Goal: Register for event/course

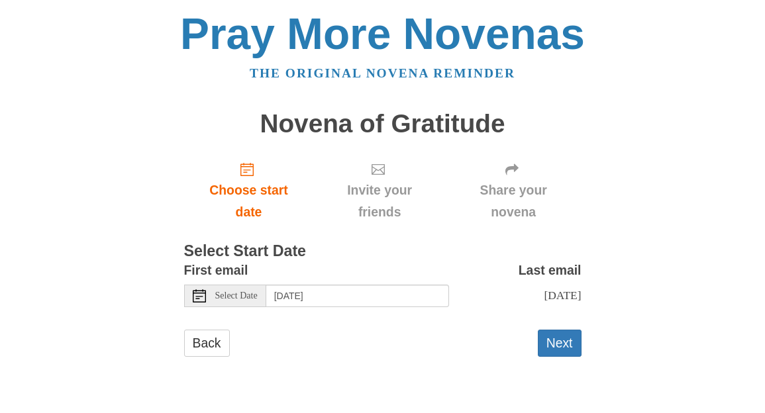
click at [252, 293] on span "Select Date" at bounding box center [236, 295] width 42 height 9
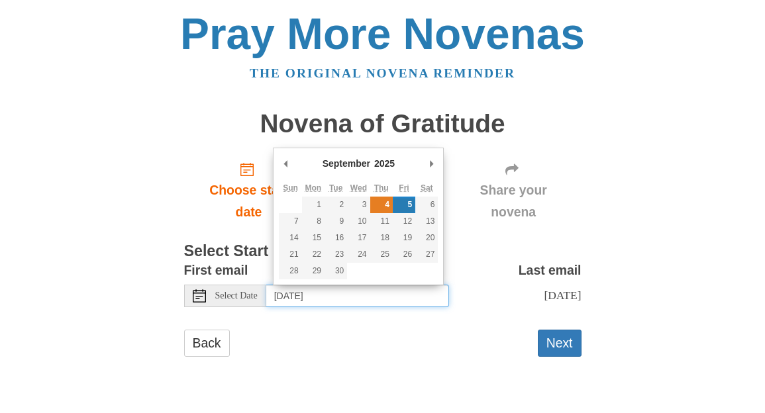
type input "[DATE]"
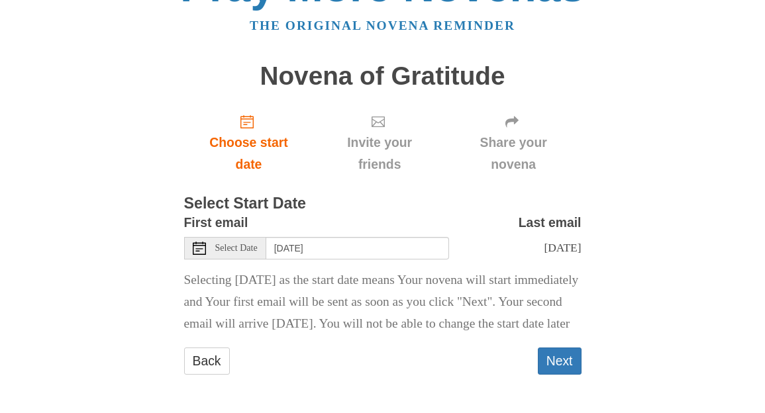
scroll to position [81, 0]
click at [568, 356] on button "Next" at bounding box center [560, 361] width 44 height 27
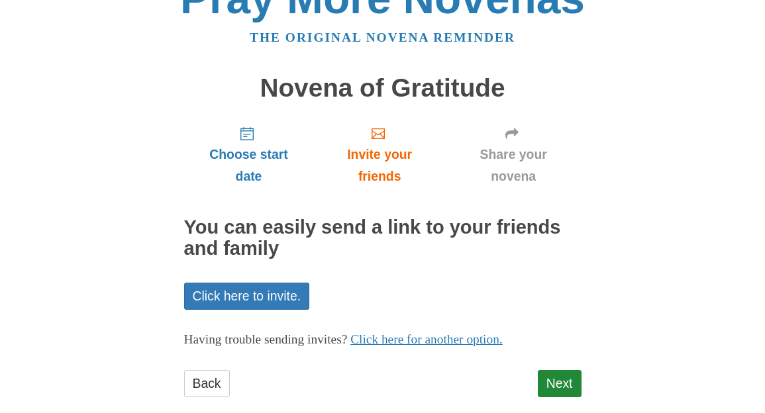
scroll to position [58, 0]
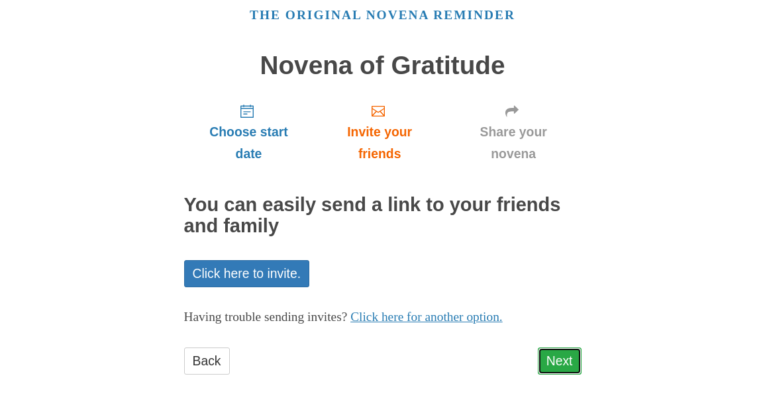
click at [552, 361] on link "Next" at bounding box center [560, 361] width 44 height 27
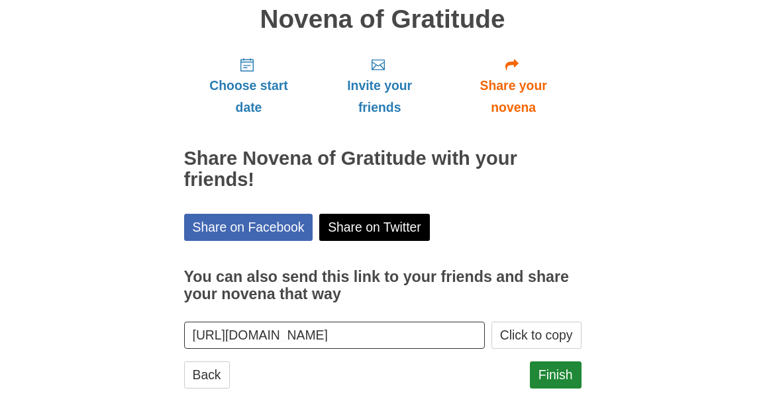
scroll to position [119, 0]
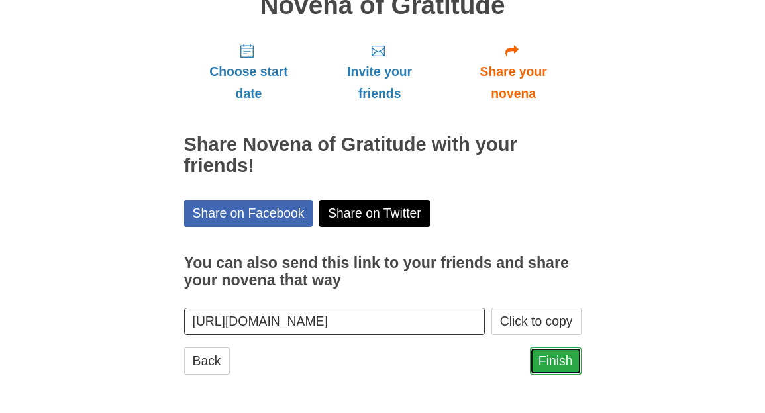
click at [557, 359] on link "Finish" at bounding box center [556, 361] width 52 height 27
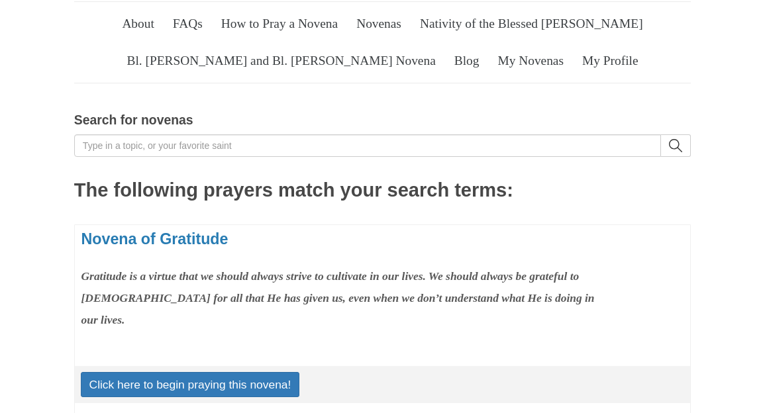
scroll to position [89, 0]
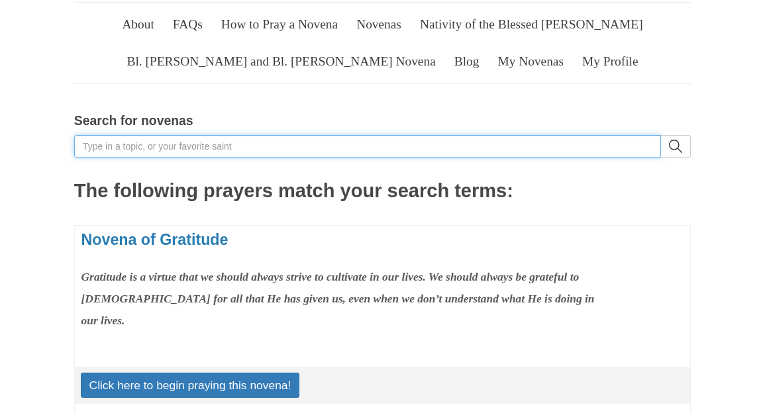
click at [244, 158] on input "Search for novenas" at bounding box center [367, 146] width 587 height 23
type input "angels"
click at [661, 135] on button "search" at bounding box center [676, 146] width 30 height 23
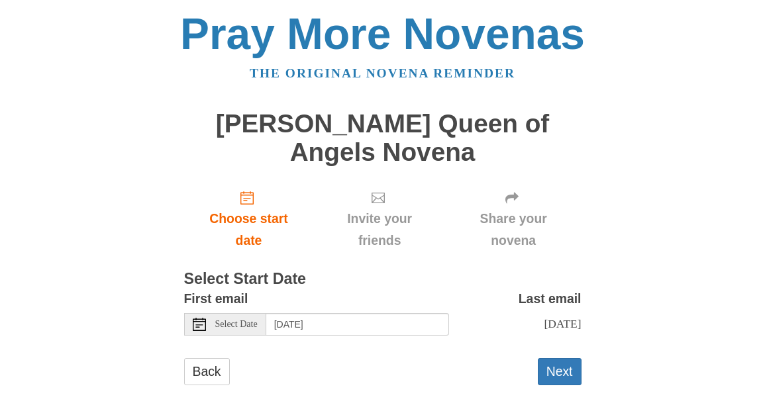
click at [247, 320] on span "Select Date" at bounding box center [236, 324] width 42 height 9
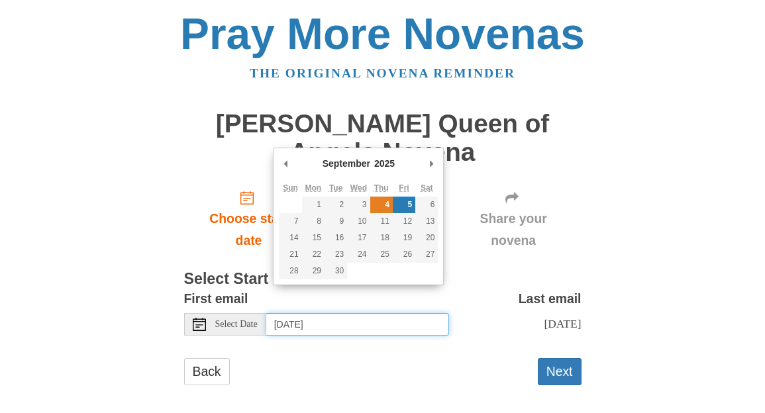
type input "Thursday, September 4th"
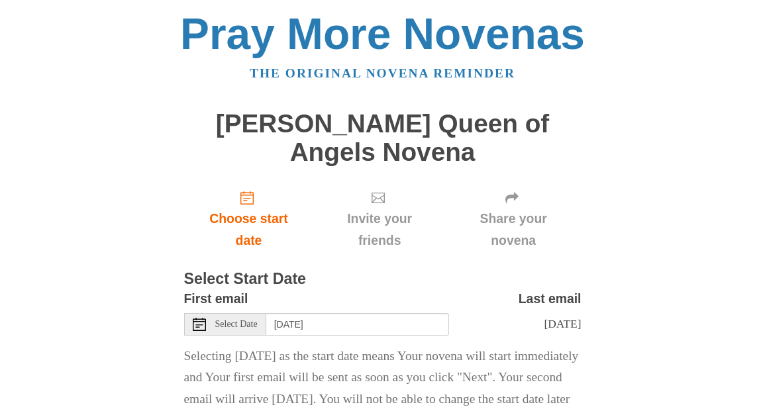
scroll to position [81, 0]
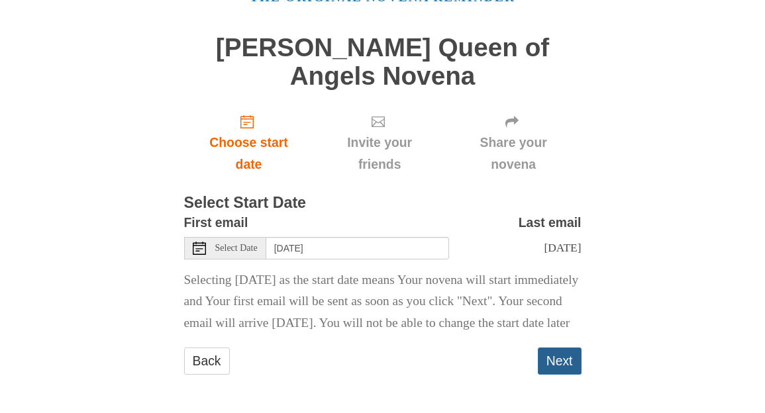
click at [569, 356] on button "Next" at bounding box center [560, 361] width 44 height 27
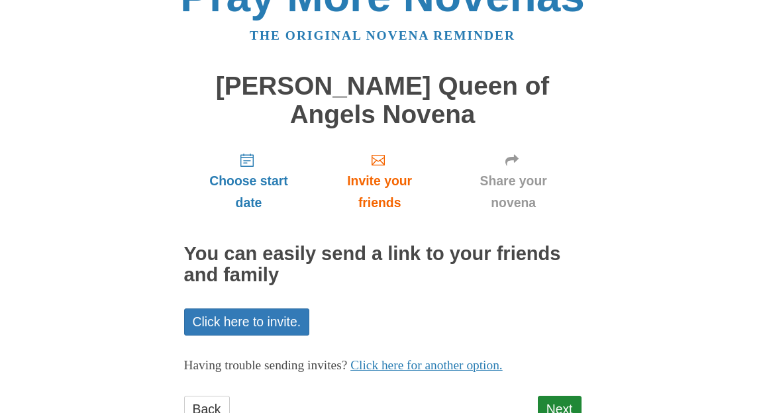
scroll to position [58, 0]
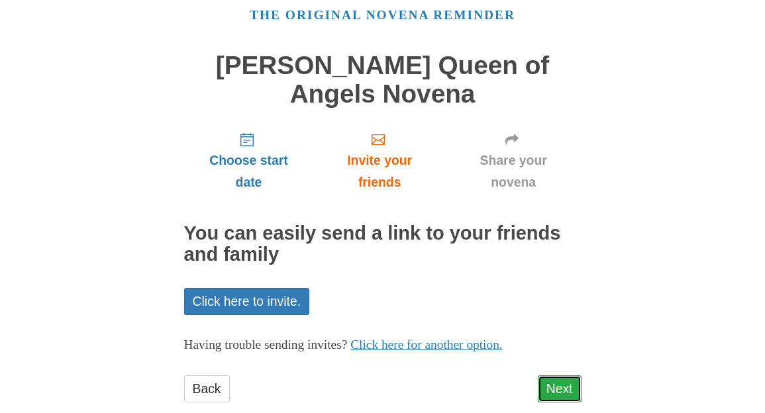
click at [561, 375] on link "Next" at bounding box center [560, 388] width 44 height 27
